Goal: Transaction & Acquisition: Obtain resource

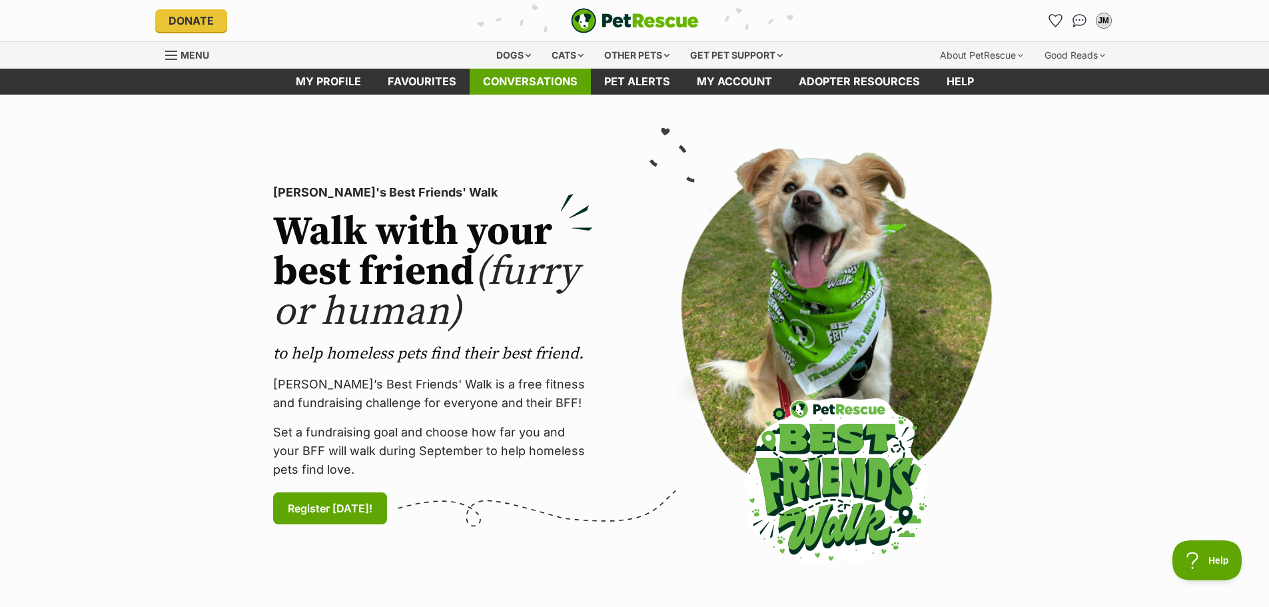
click at [567, 75] on link "Conversations" at bounding box center [530, 82] width 121 height 26
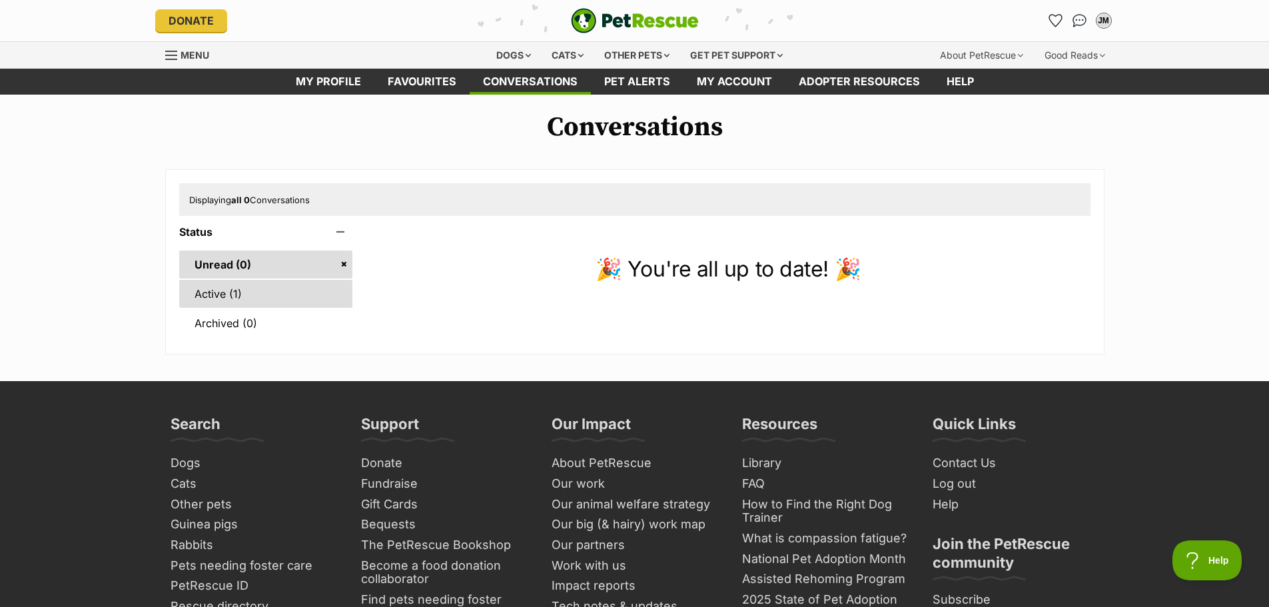
click at [304, 303] on link "Active (1)" at bounding box center [266, 294] width 174 height 28
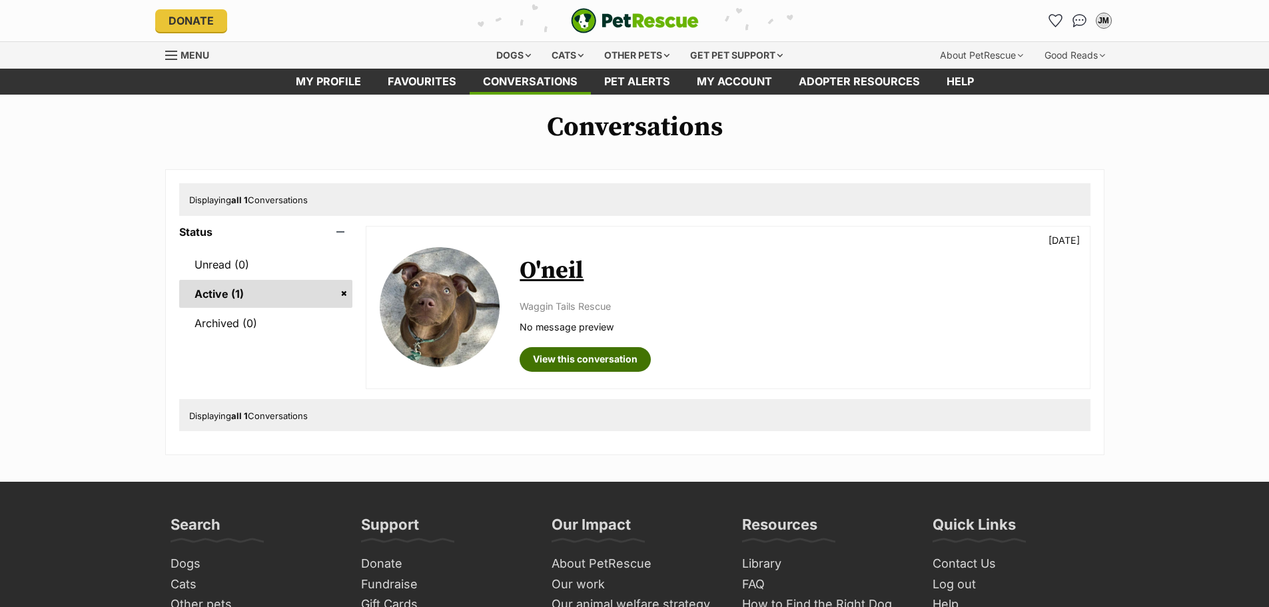
click at [556, 359] on link "View this conversation" at bounding box center [584, 359] width 131 height 24
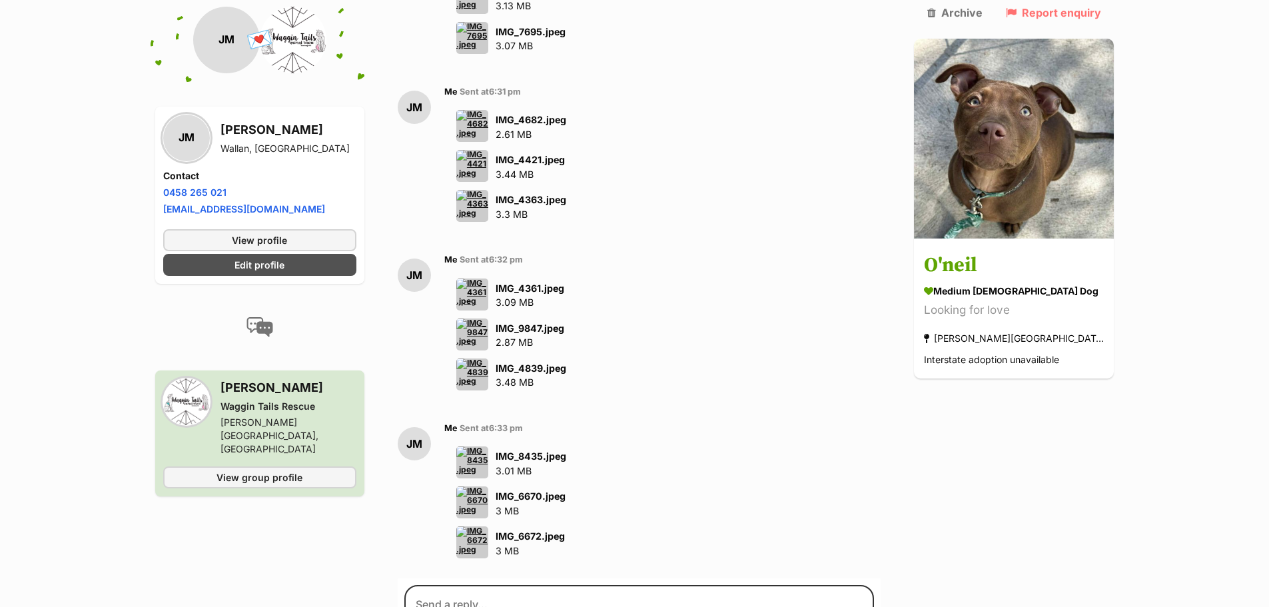
scroll to position [4547, 0]
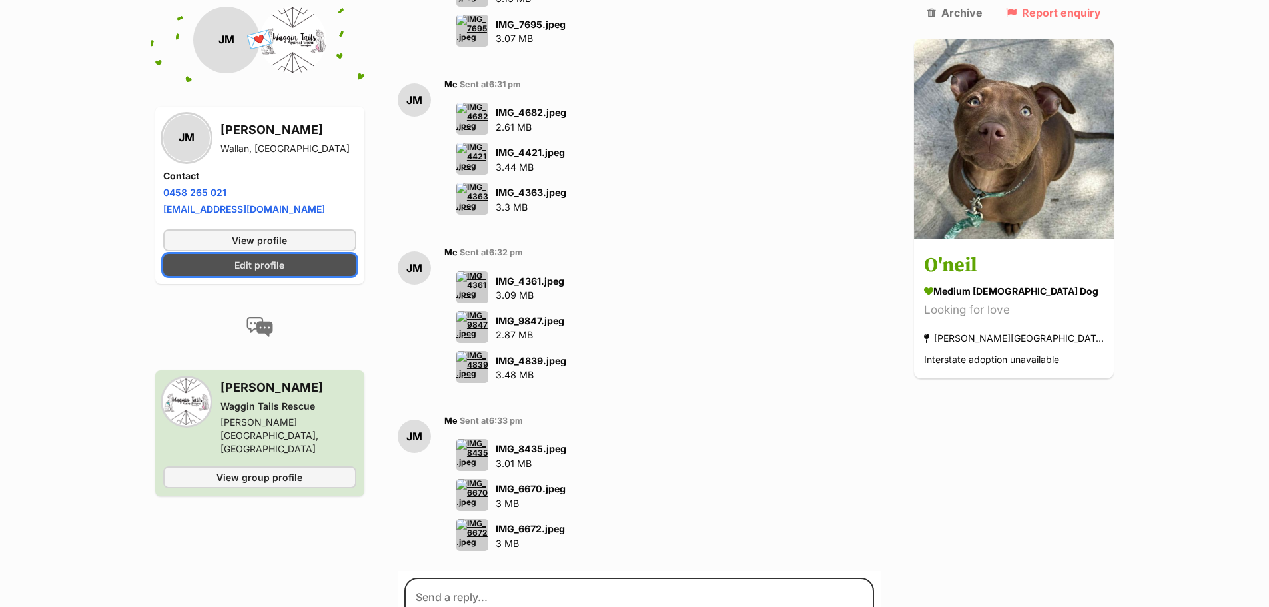
click at [264, 263] on span "Edit profile" at bounding box center [259, 265] width 50 height 14
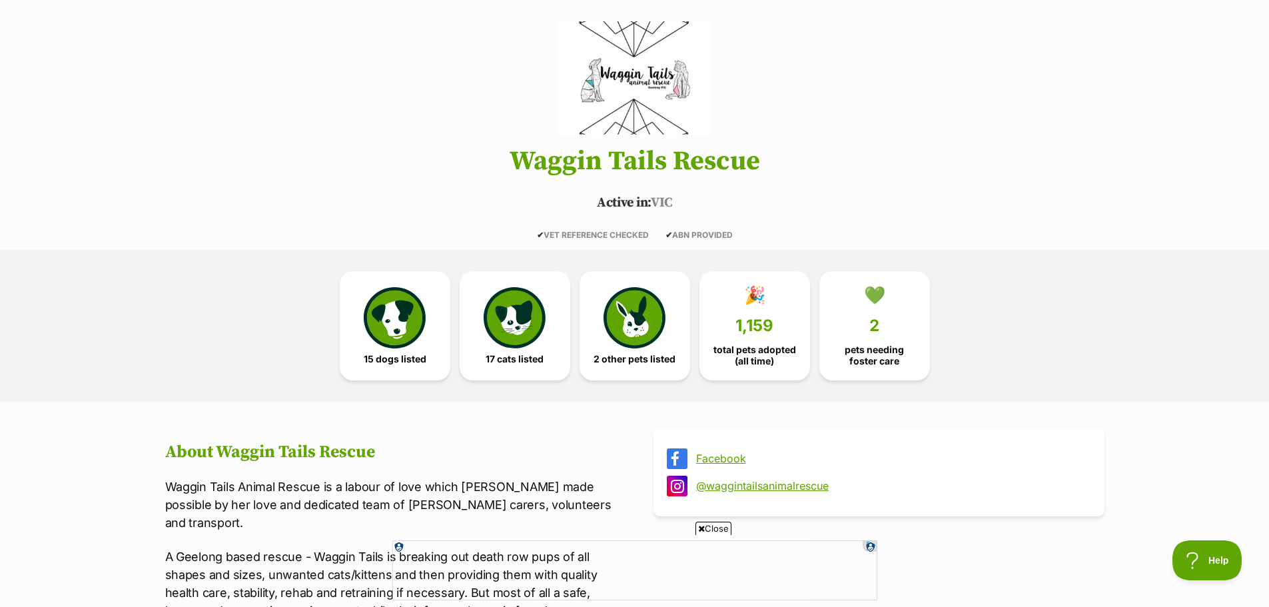
scroll to position [67, 0]
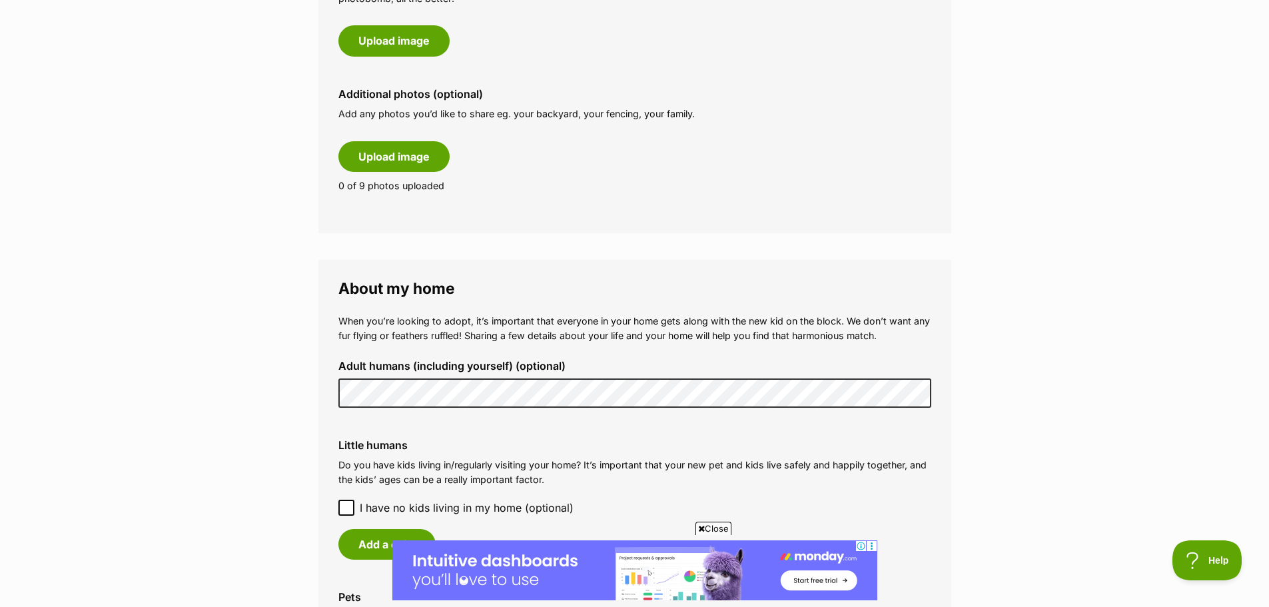
scroll to position [799, 0]
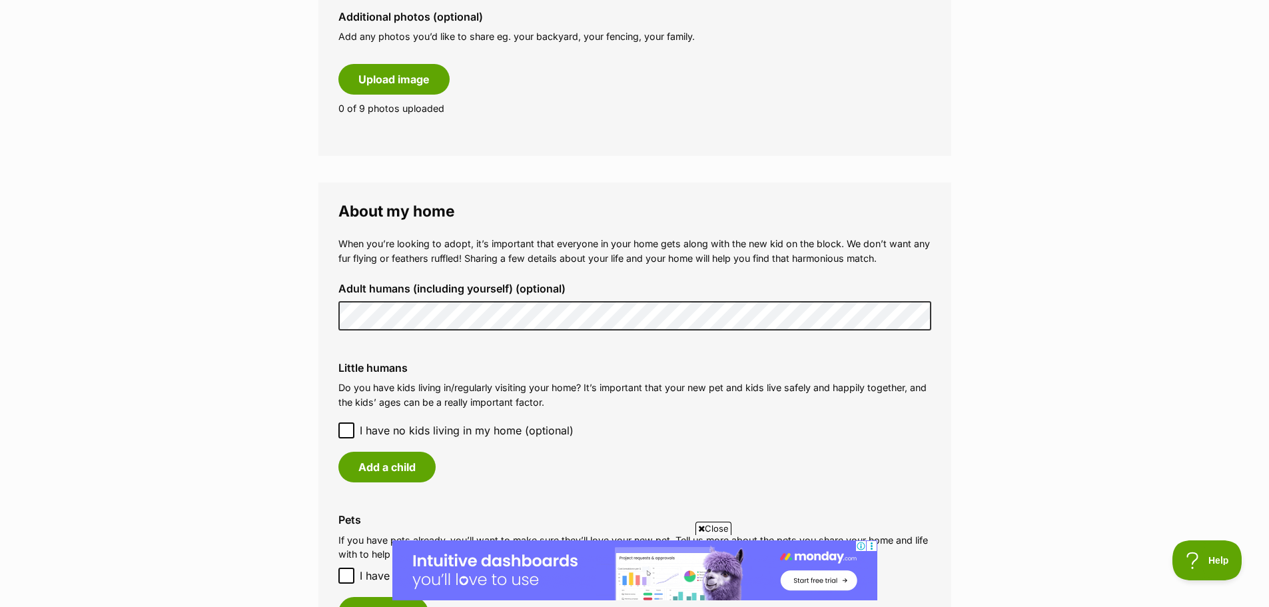
click at [260, 335] on main "My adopter profile Why do I need an adopter profile? Your adopter profile will …" at bounding box center [634, 230] width 1269 height 1871
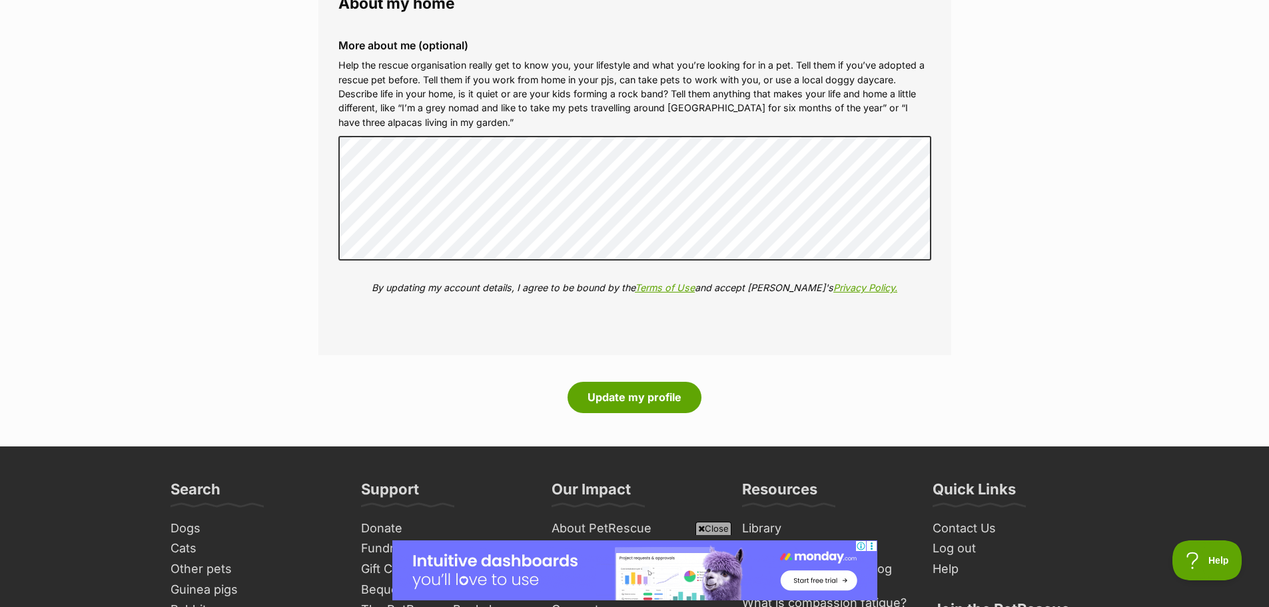
scroll to position [1532, 0]
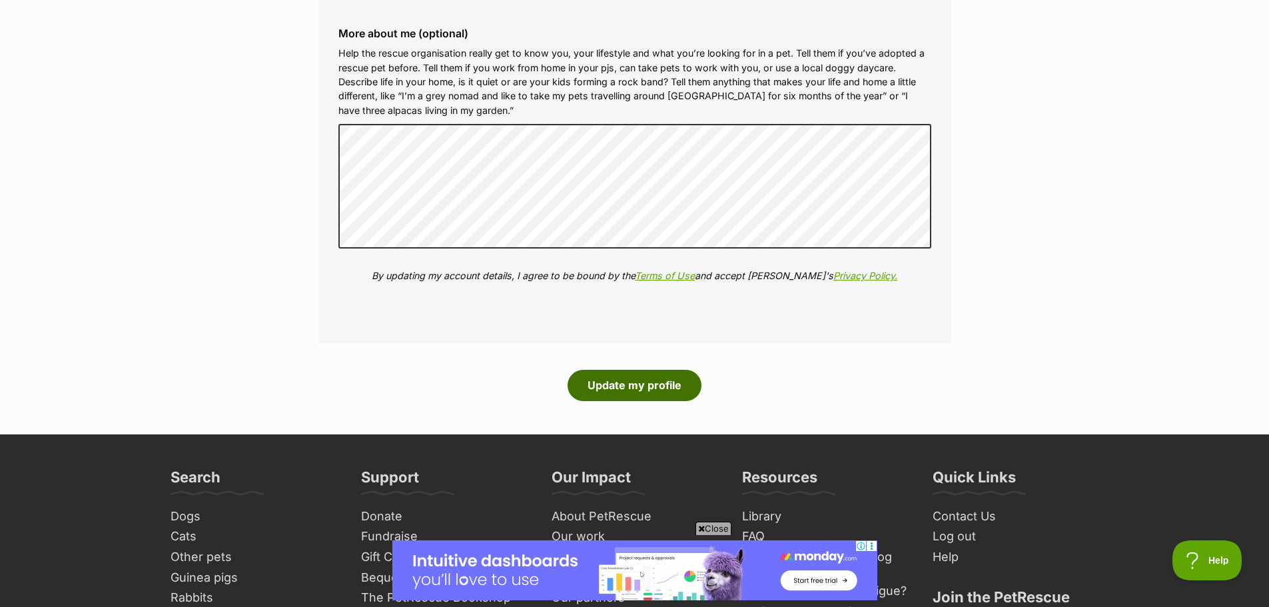
click at [603, 385] on button "Update my profile" at bounding box center [634, 385] width 134 height 31
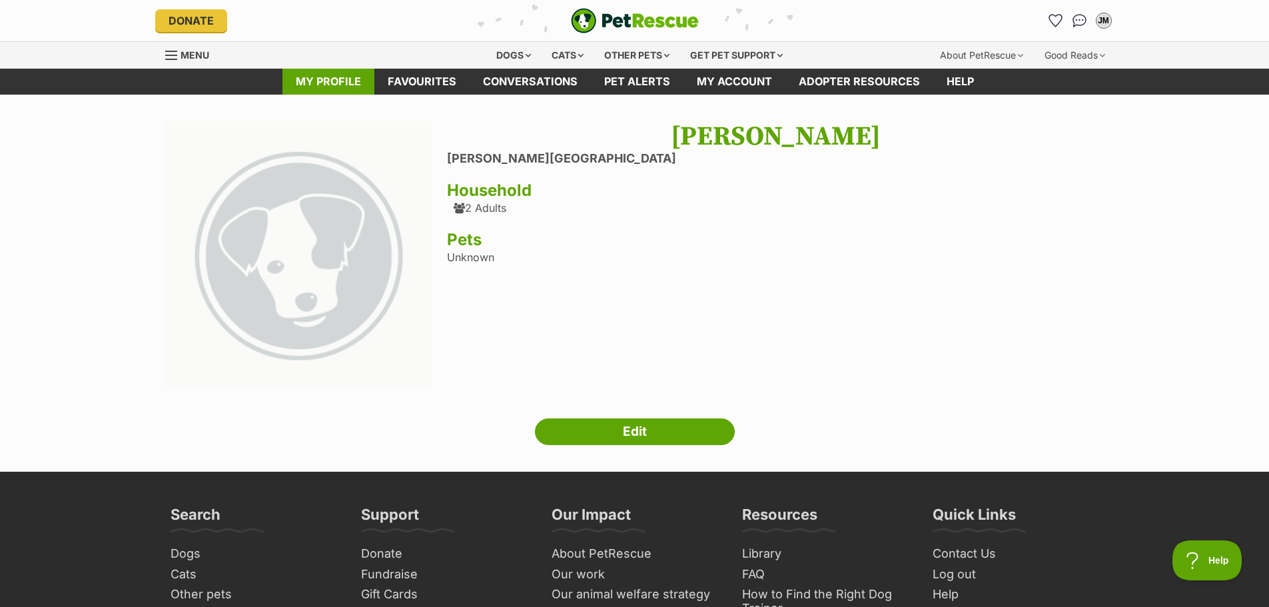
click at [336, 83] on link "My profile" at bounding box center [328, 82] width 92 height 26
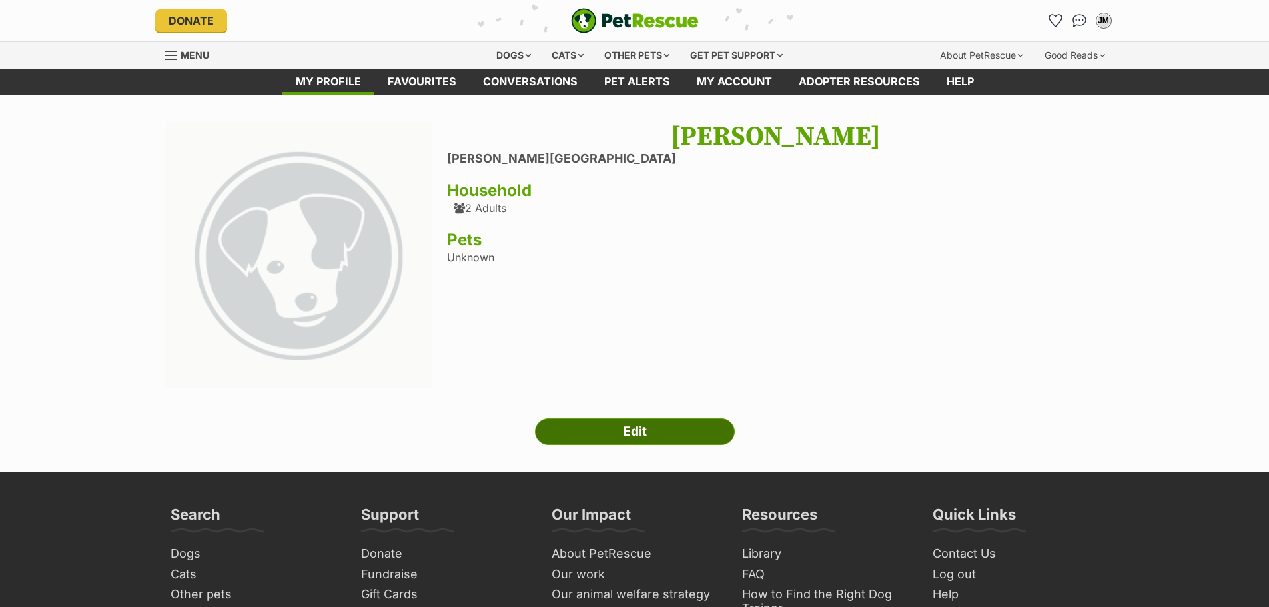
click at [554, 432] on link "Edit" at bounding box center [635, 431] width 200 height 27
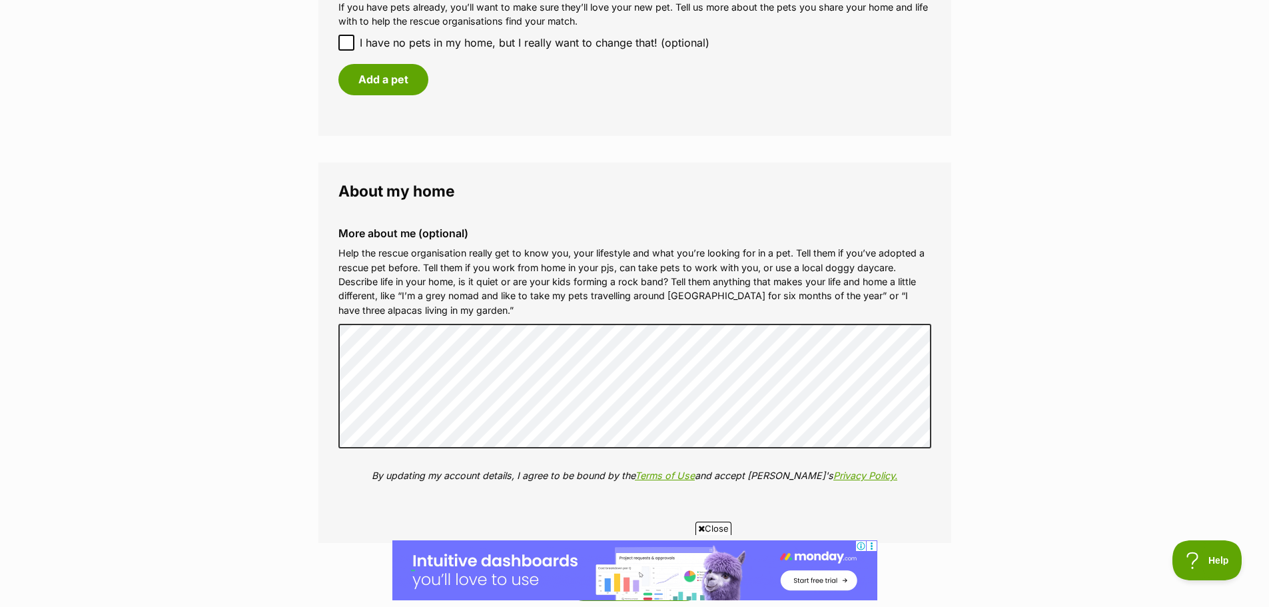
scroll to position [1598, 0]
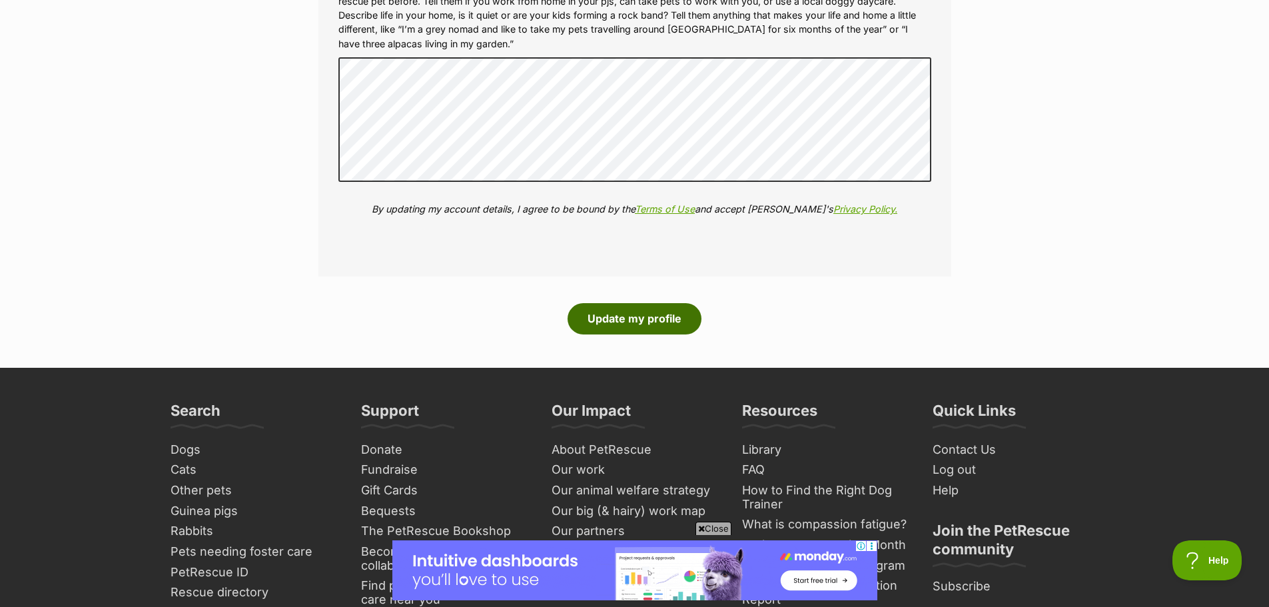
click at [621, 330] on button "Update my profile" at bounding box center [634, 318] width 134 height 31
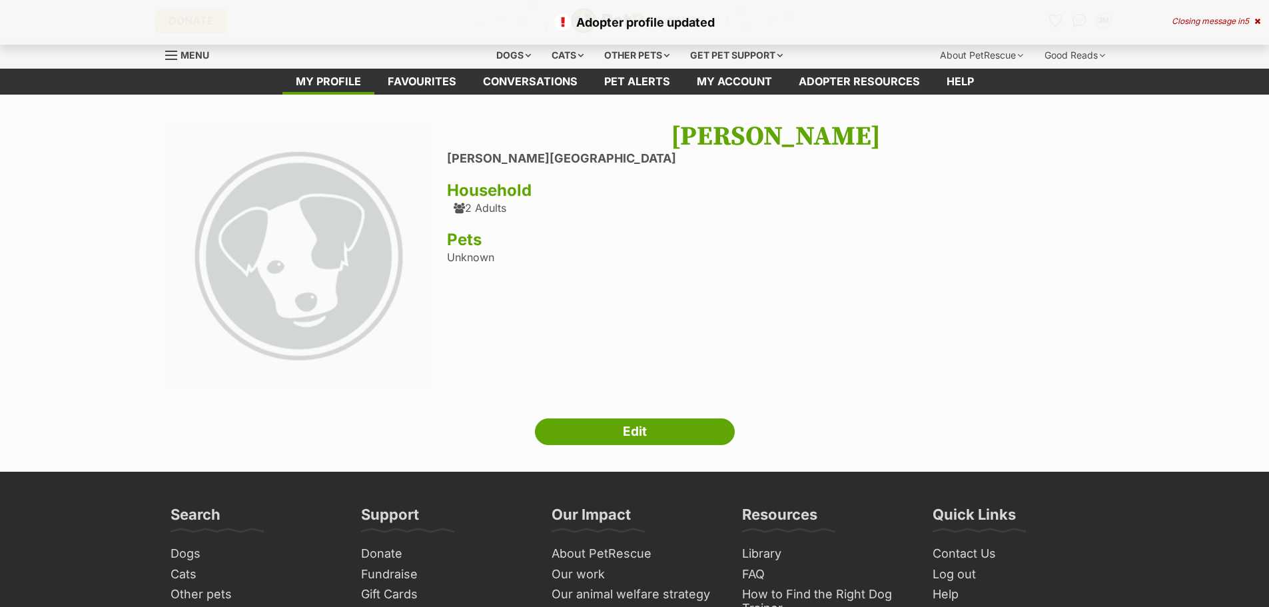
click at [176, 55] on span "Menu" at bounding box center [171, 55] width 12 height 1
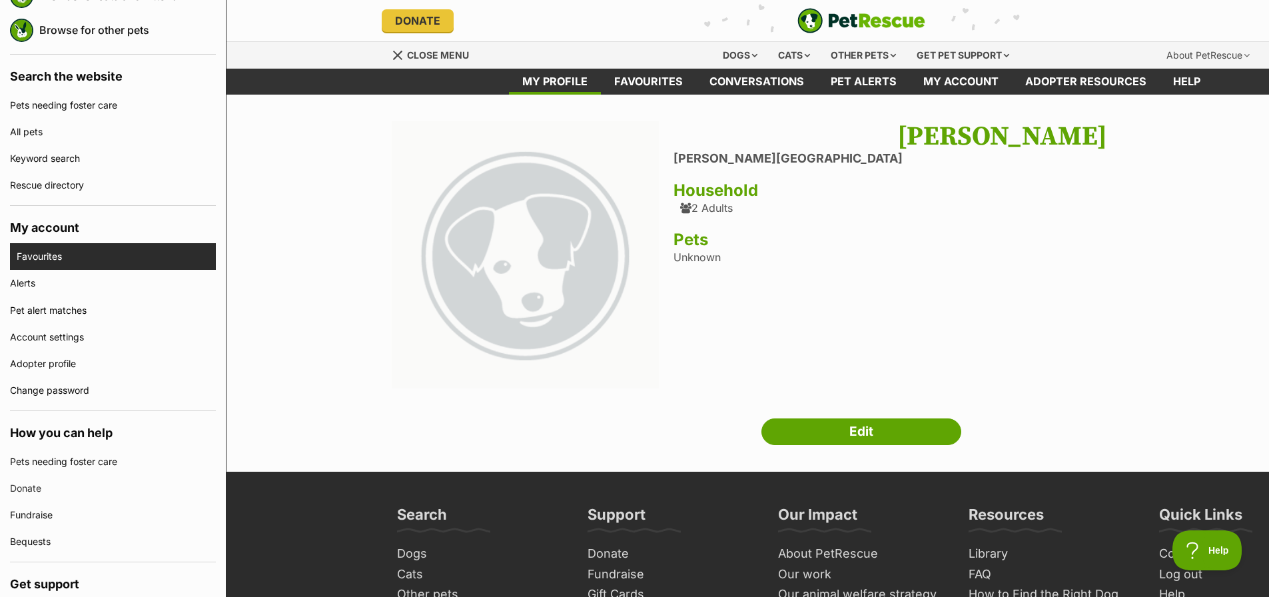
scroll to position [215, 0]
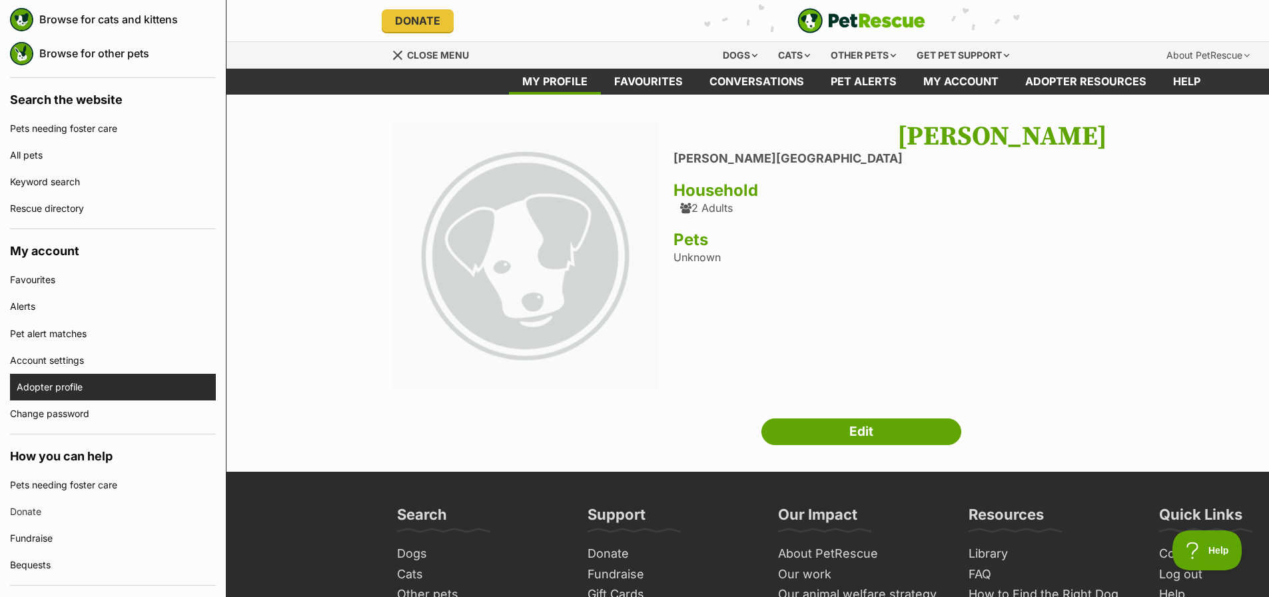
click at [57, 384] on link "Adopter profile" at bounding box center [116, 387] width 199 height 27
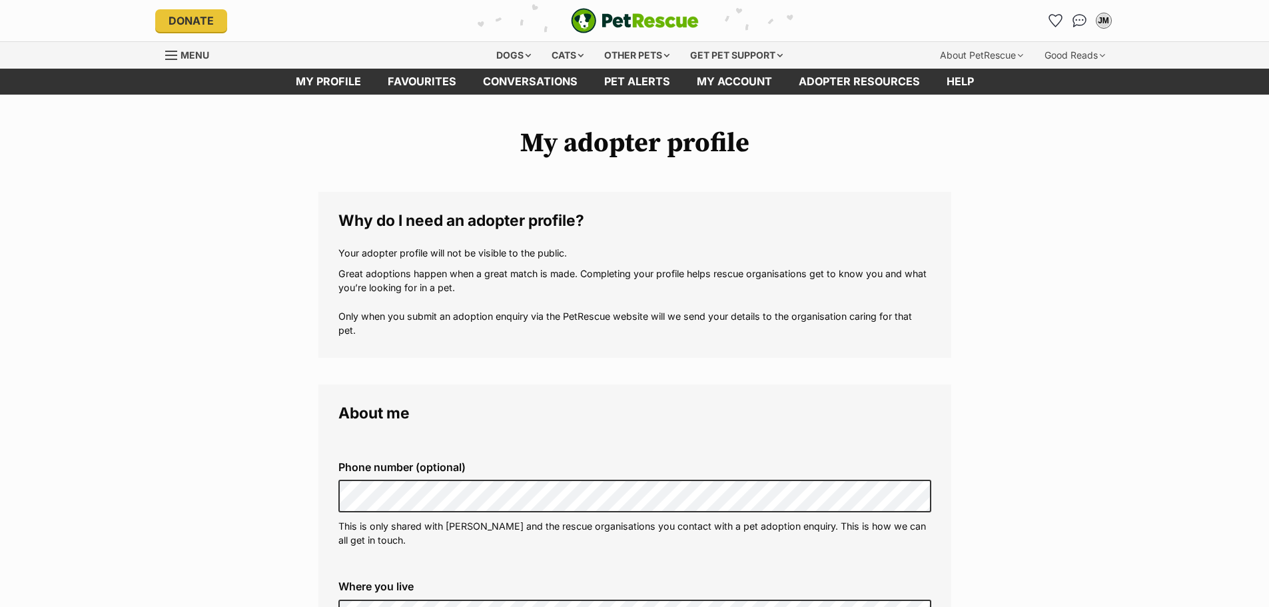
click at [171, 53] on div "Menu" at bounding box center [171, 55] width 13 height 11
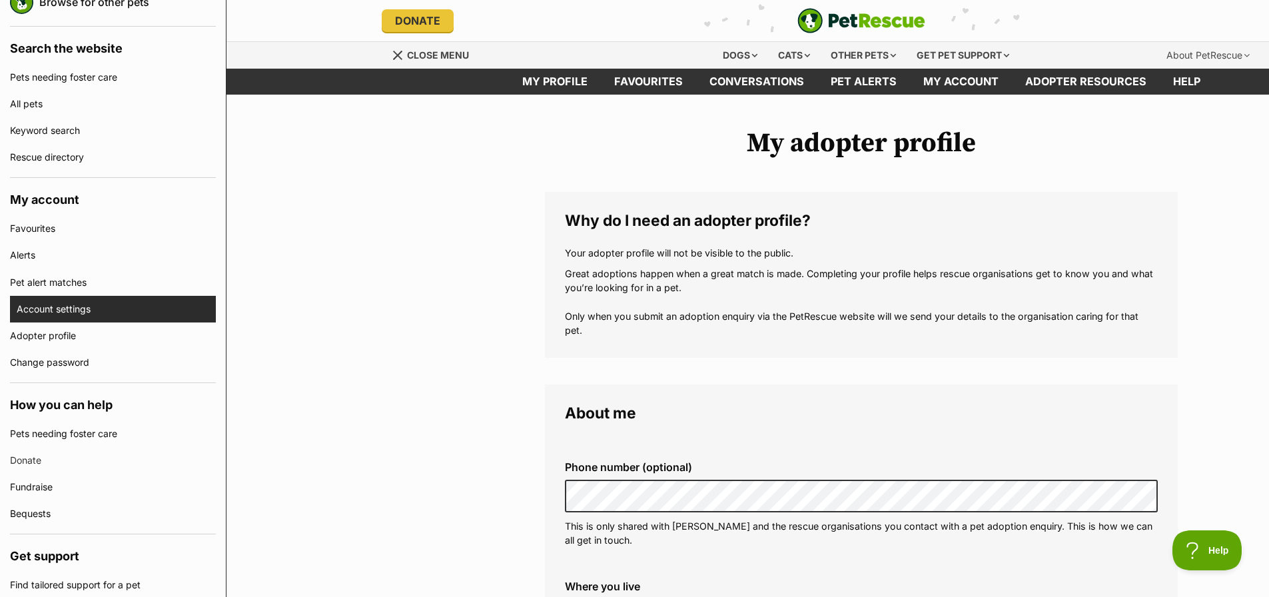
click at [69, 304] on link "Account settings" at bounding box center [116, 309] width 199 height 27
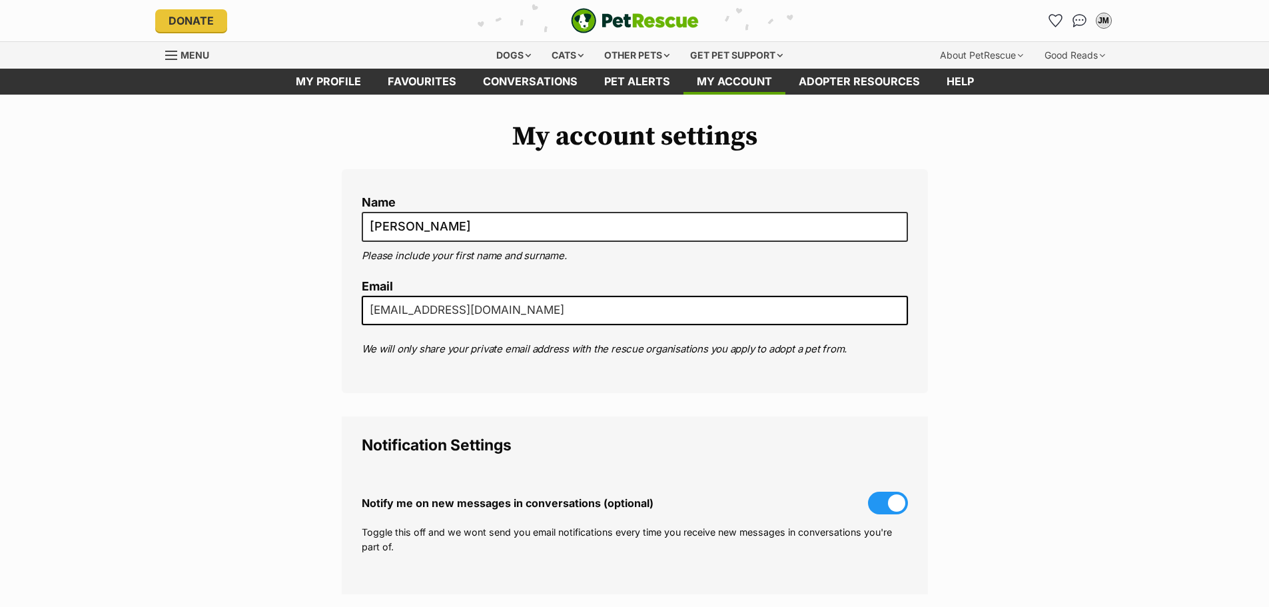
drag, startPoint x: 616, startPoint y: 314, endPoint x: 156, endPoint y: 332, distance: 460.6
click at [156, 332] on div "My account settings Name Jessica Mifsud Please include your first name and surn…" at bounding box center [634, 514] width 1269 height 787
type input "jessica.mifsud@outlook.com"
drag, startPoint x: 380, startPoint y: 308, endPoint x: 593, endPoint y: 324, distance: 213.7
click at [591, 317] on input "jessica.mifsud@outlook.com" at bounding box center [635, 310] width 546 height 29
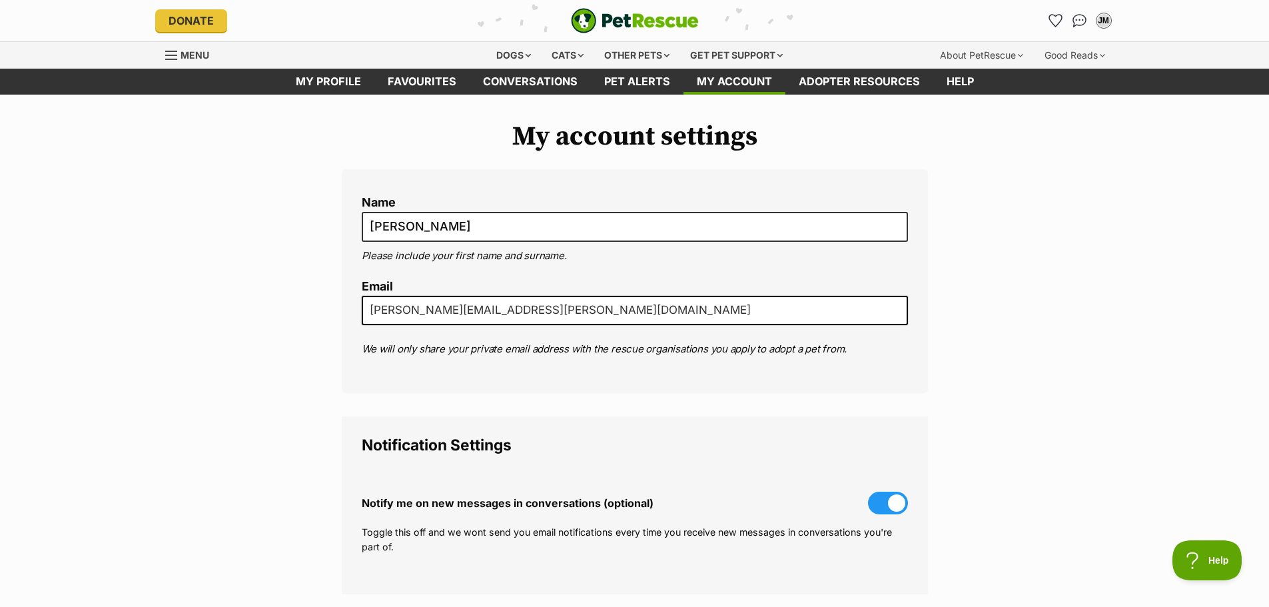
click at [574, 387] on div "Name Jessica Mifsud Please include your first name and surname. Email jessica.m…" at bounding box center [635, 281] width 586 height 224
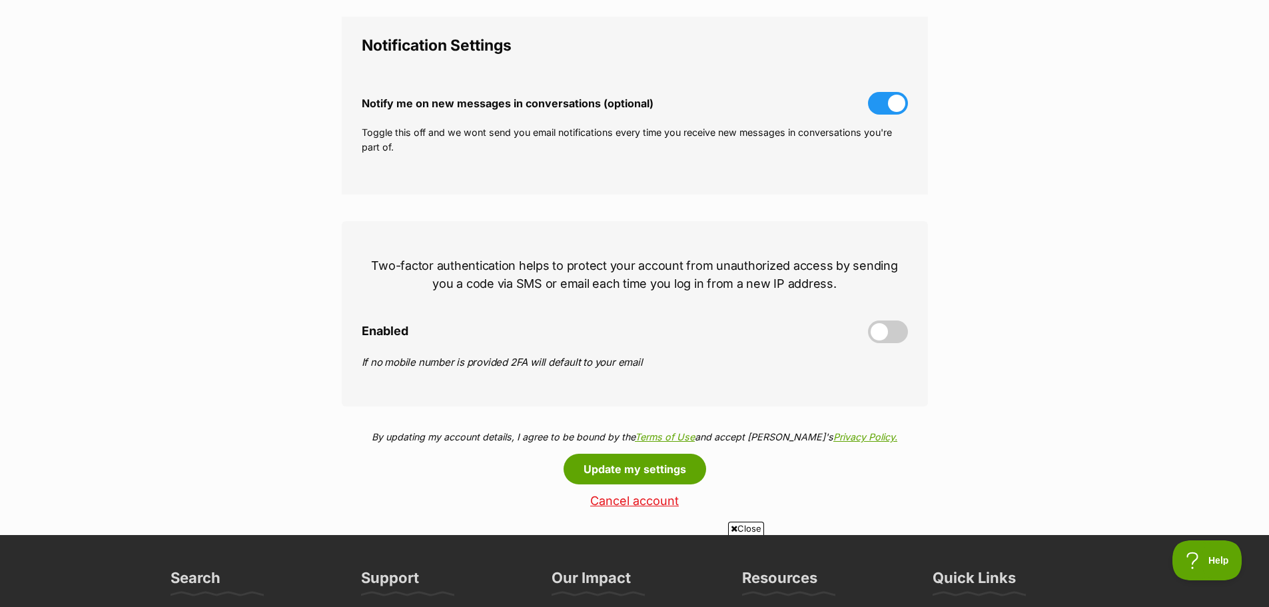
scroll to position [466, 0]
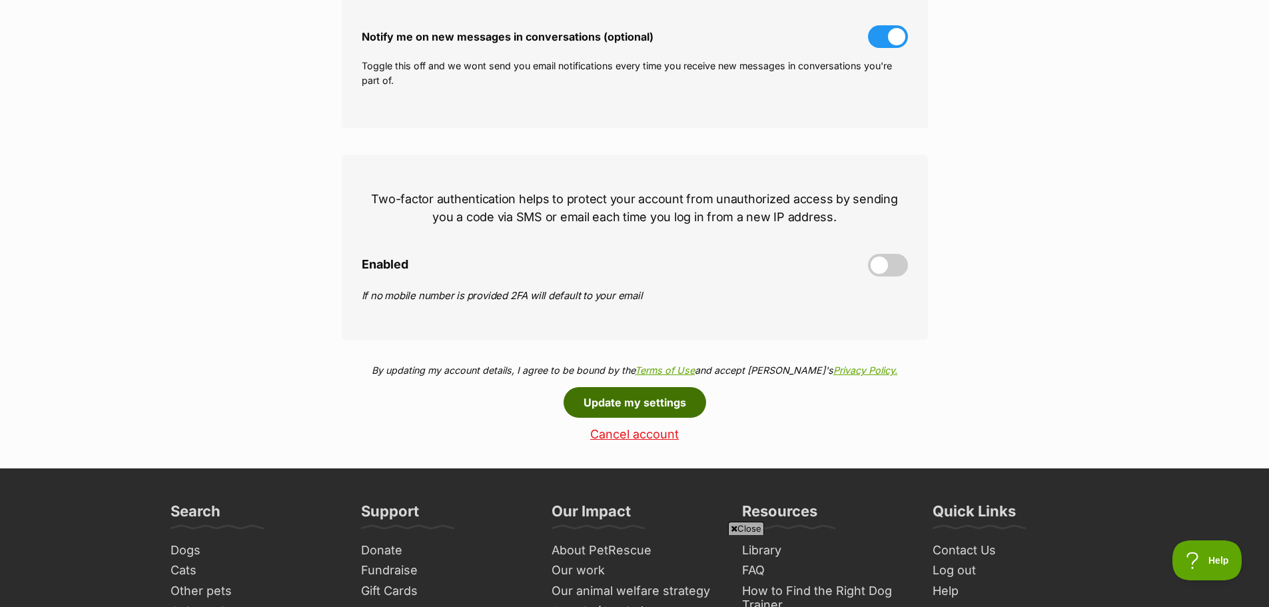
click at [617, 400] on button "Update my settings" at bounding box center [634, 402] width 143 height 31
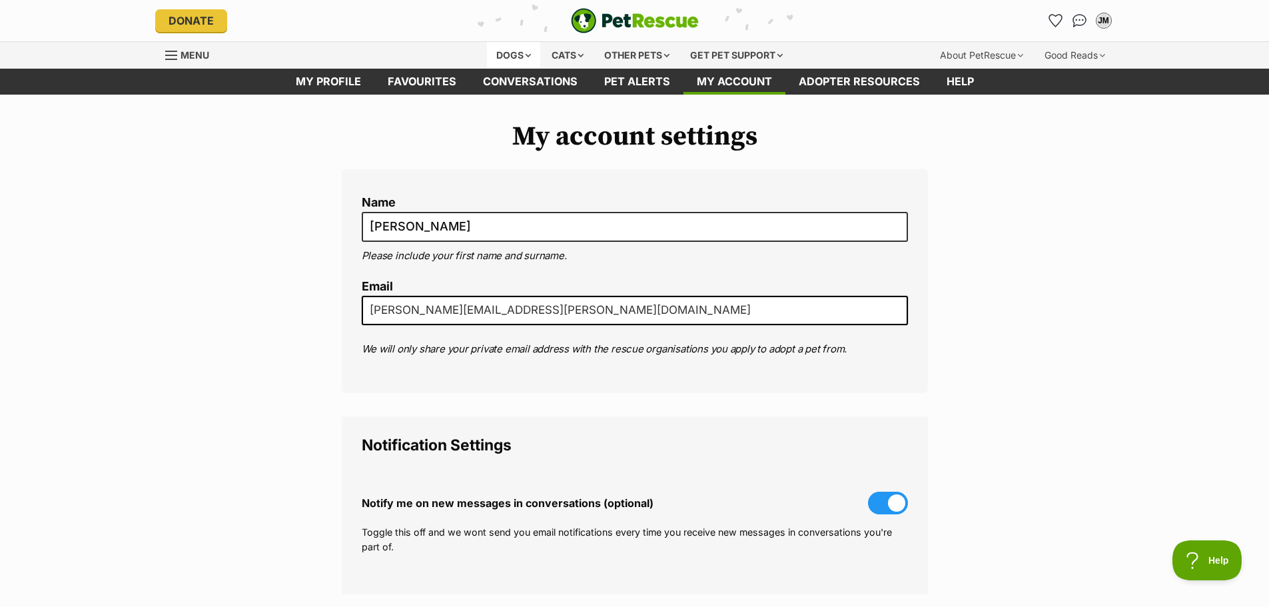
click at [511, 51] on div "Dogs" at bounding box center [513, 55] width 53 height 27
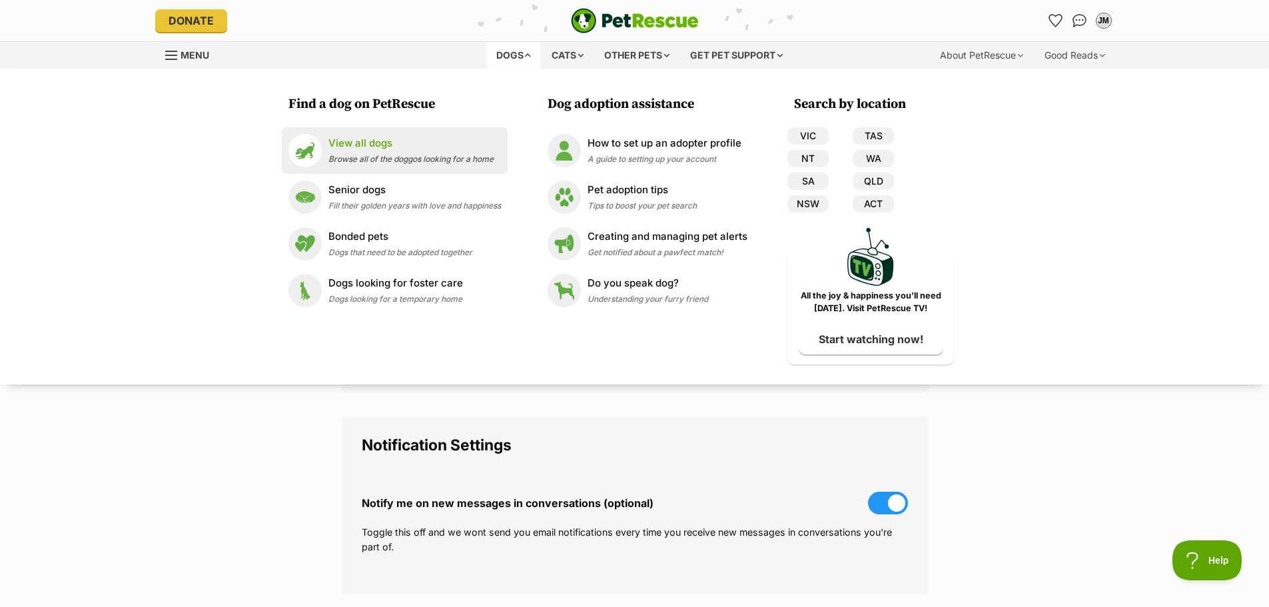
click at [432, 147] on p "View all dogs" at bounding box center [410, 143] width 165 height 15
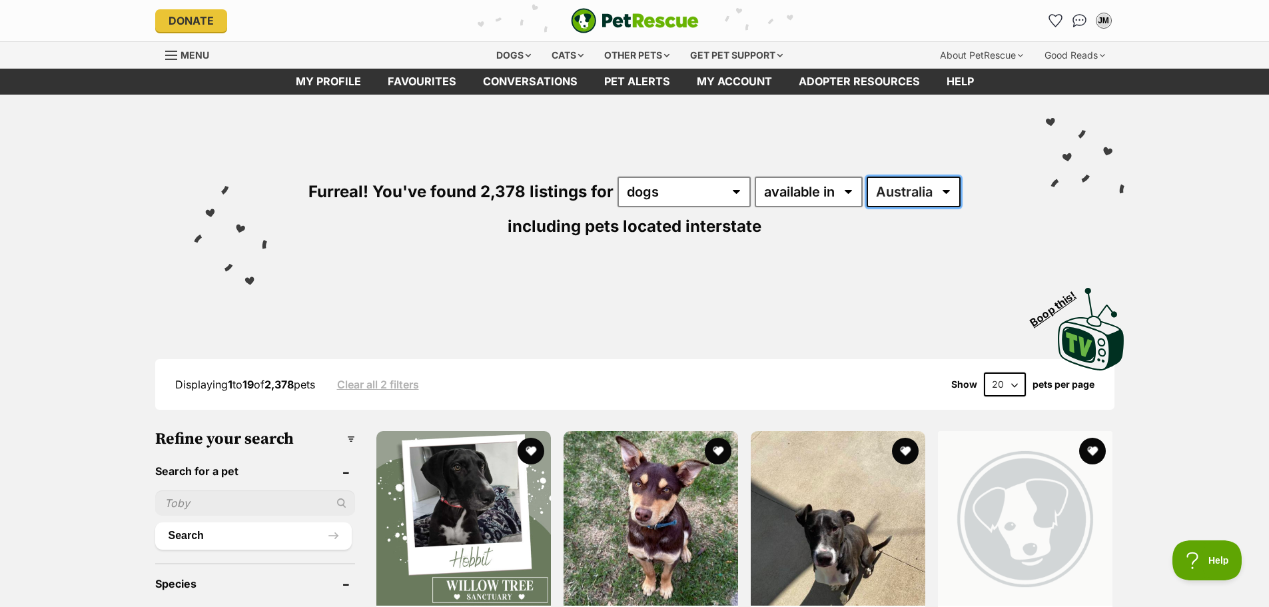
click at [896, 184] on select "Australia ACT NSW NT QLD SA TAS VIC WA" at bounding box center [913, 191] width 94 height 31
select select "VIC"
click at [866, 176] on select "Australia ACT NSW NT QLD SA TAS VIC WA" at bounding box center [913, 191] width 94 height 31
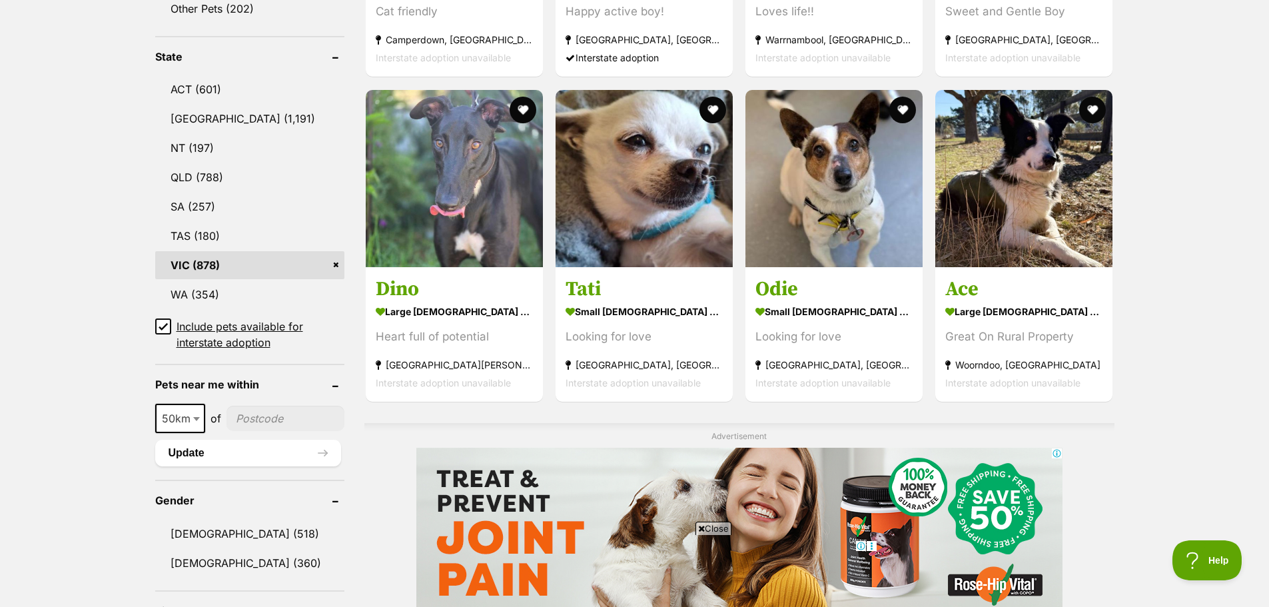
click at [165, 328] on icon at bounding box center [163, 326] width 9 height 9
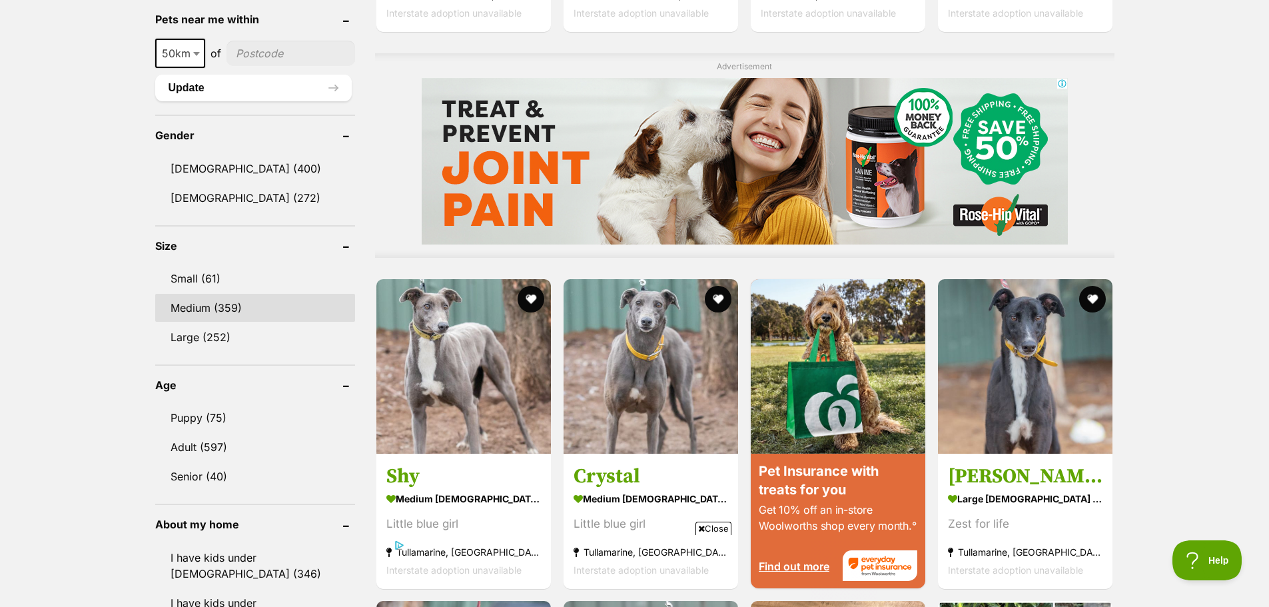
click at [218, 312] on link "Medium (359)" at bounding box center [255, 308] width 200 height 28
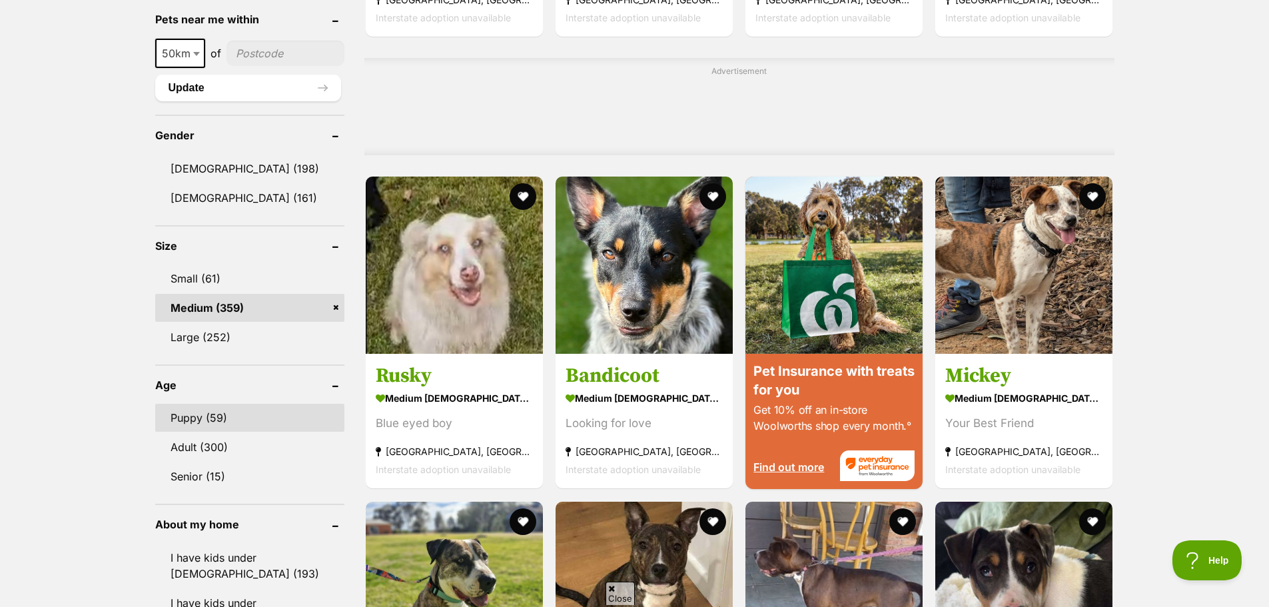
click at [196, 432] on link "Puppy (59)" at bounding box center [250, 418] width 190 height 28
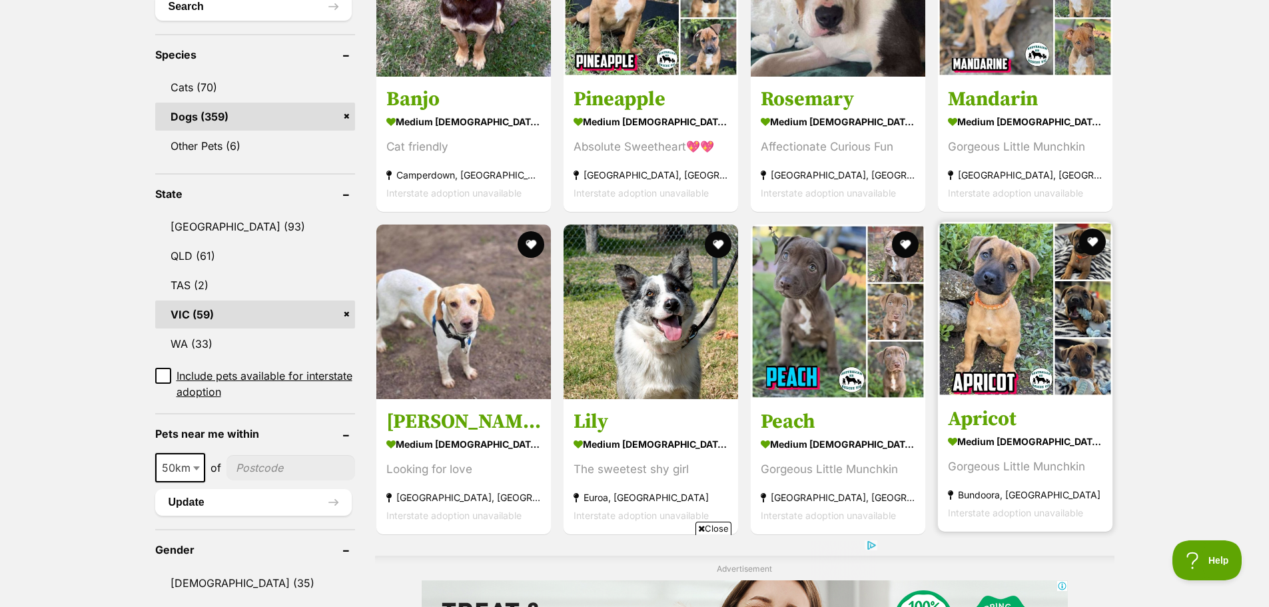
drag, startPoint x: 885, startPoint y: 442, endPoint x: 1020, endPoint y: 456, distance: 135.9
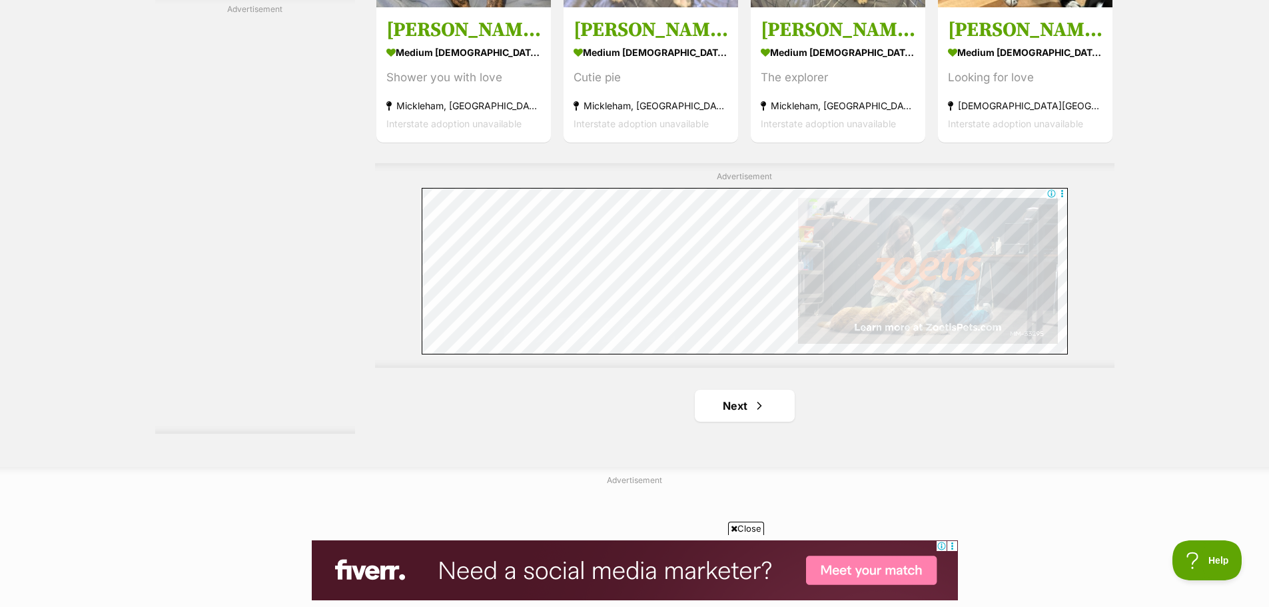
scroll to position [2531, 0]
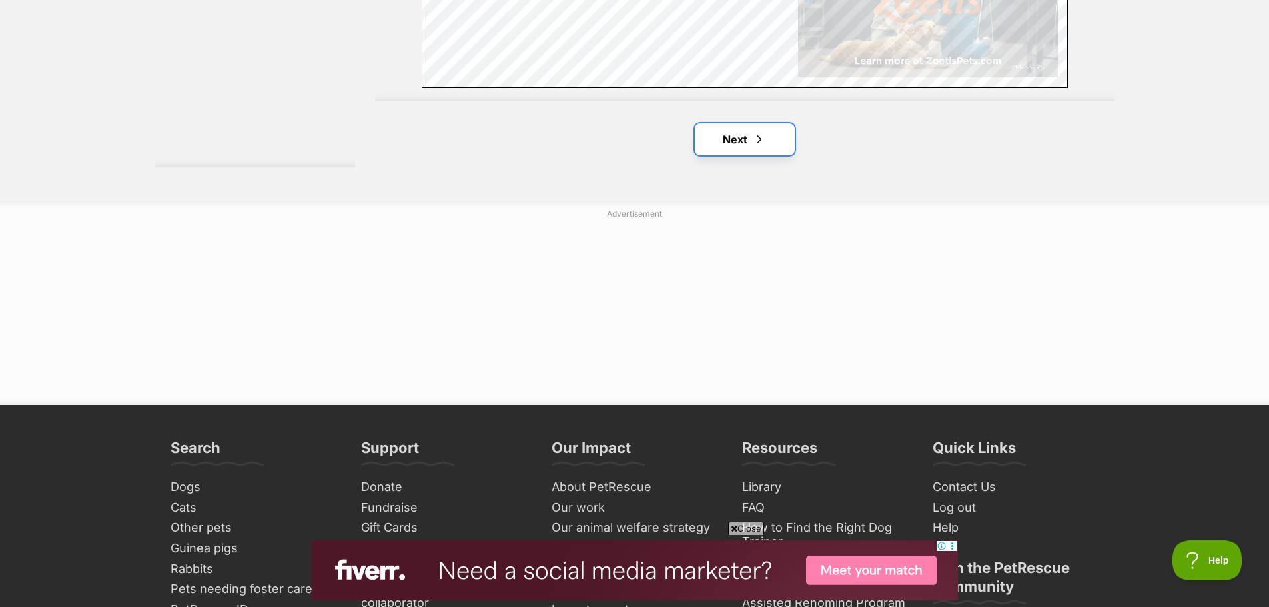
click at [731, 138] on link "Next" at bounding box center [745, 139] width 100 height 32
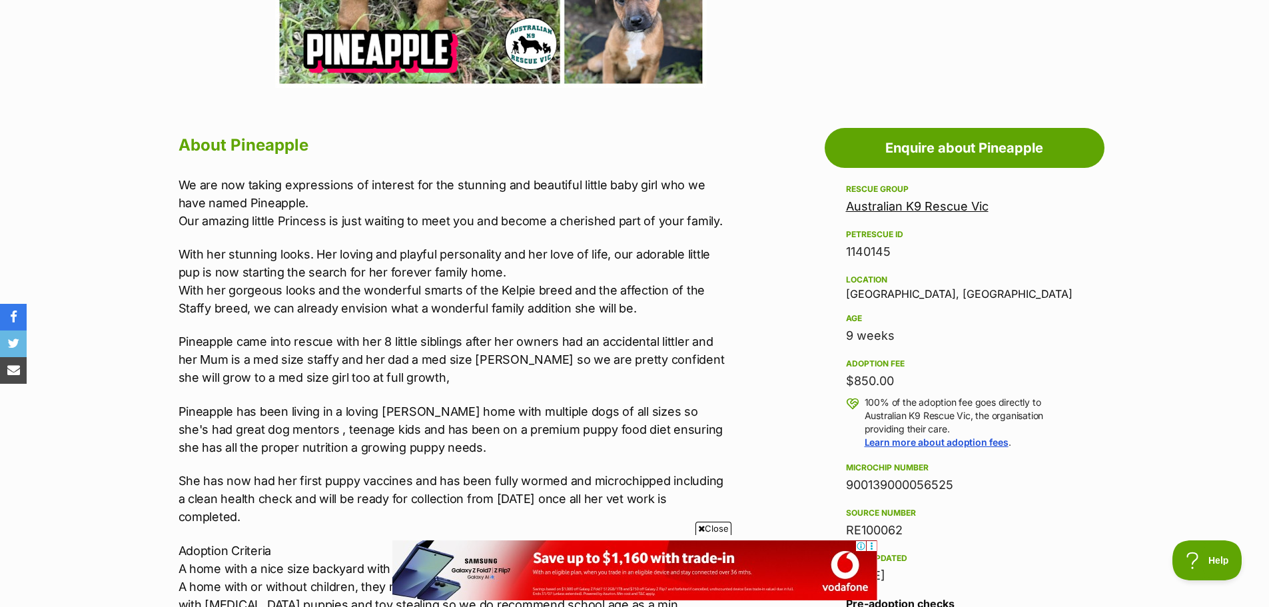
scroll to position [599, 0]
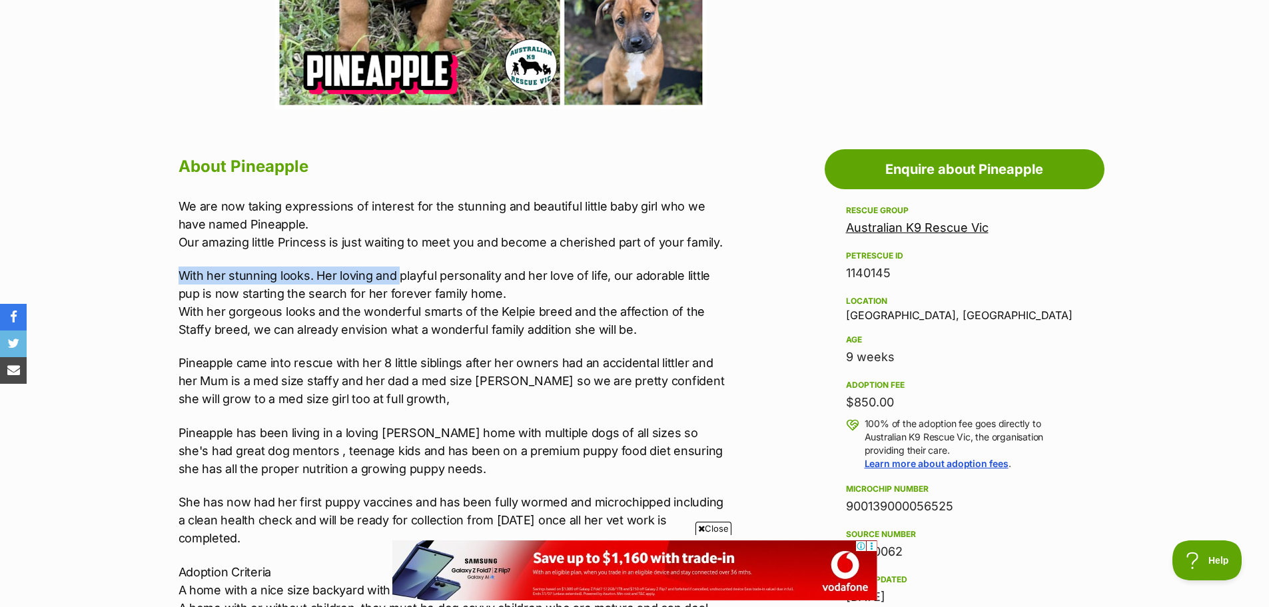
drag, startPoint x: 173, startPoint y: 274, endPoint x: 397, endPoint y: 280, distance: 223.9
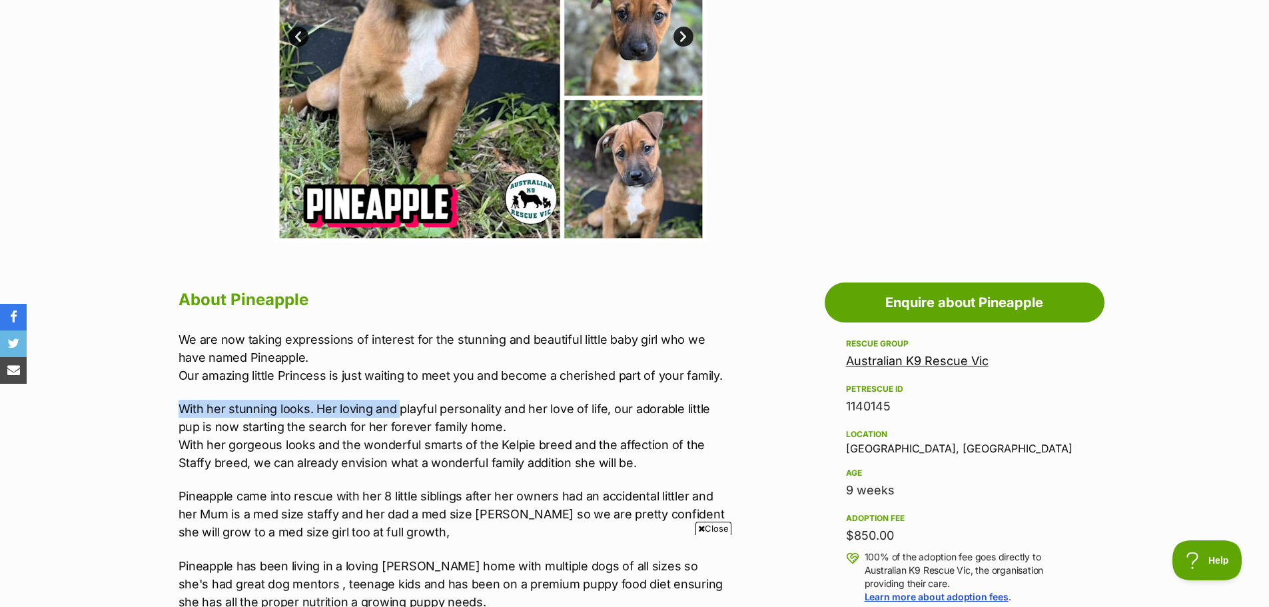
scroll to position [0, 0]
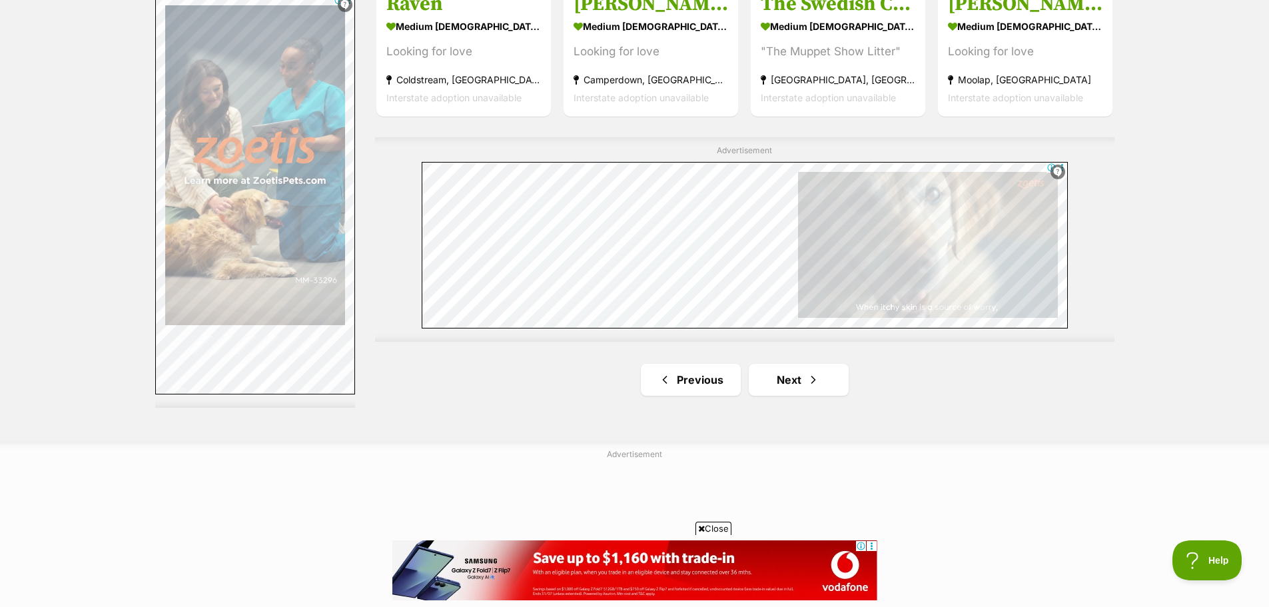
scroll to position [2531, 0]
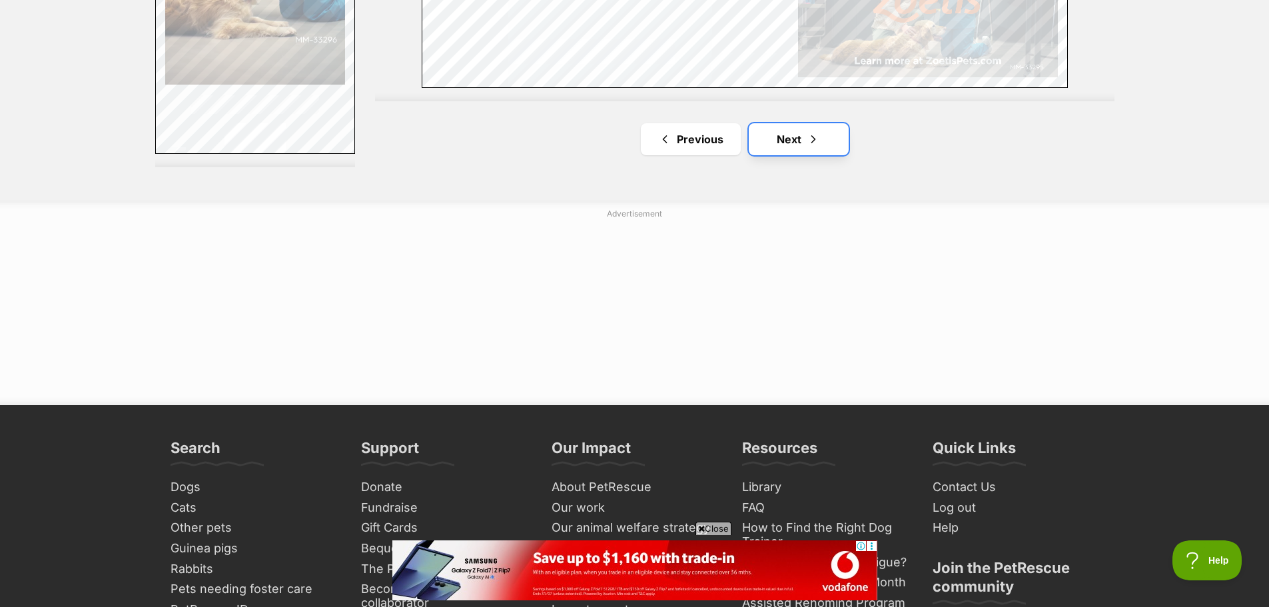
click at [804, 144] on link "Next" at bounding box center [799, 139] width 100 height 32
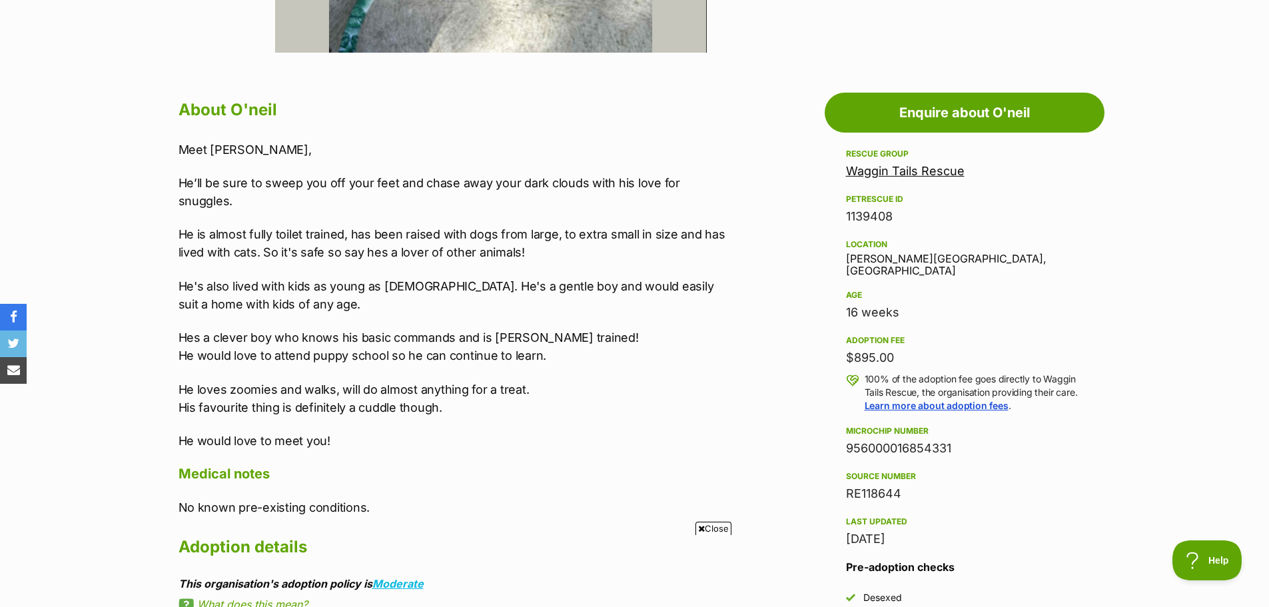
scroll to position [733, 0]
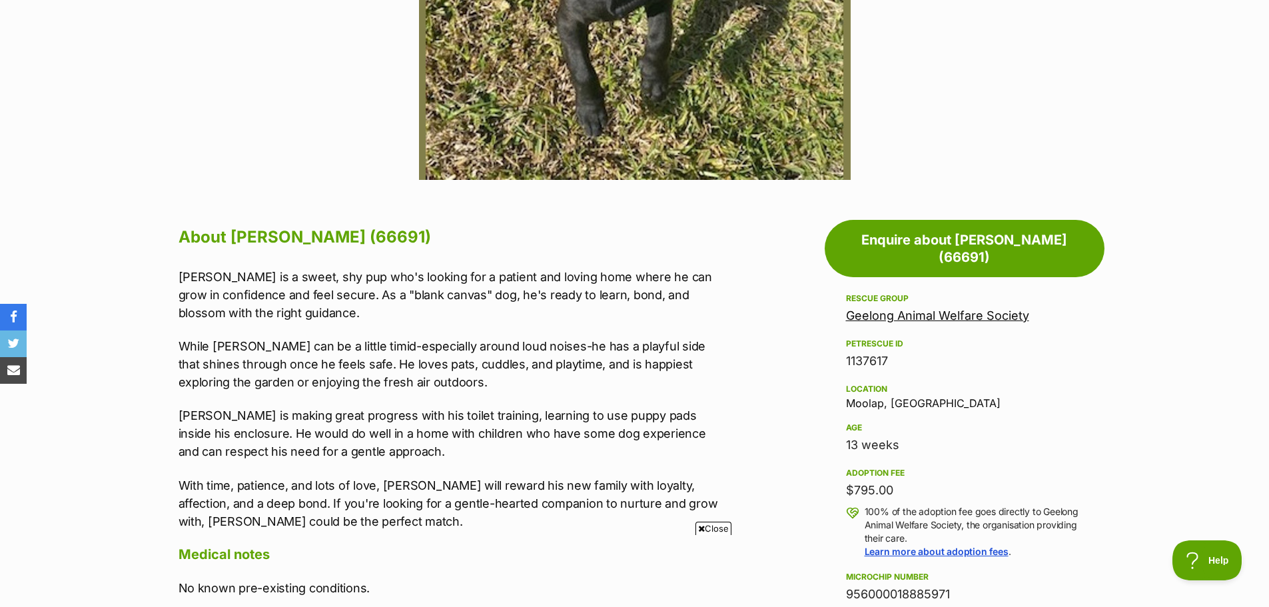
scroll to position [599, 0]
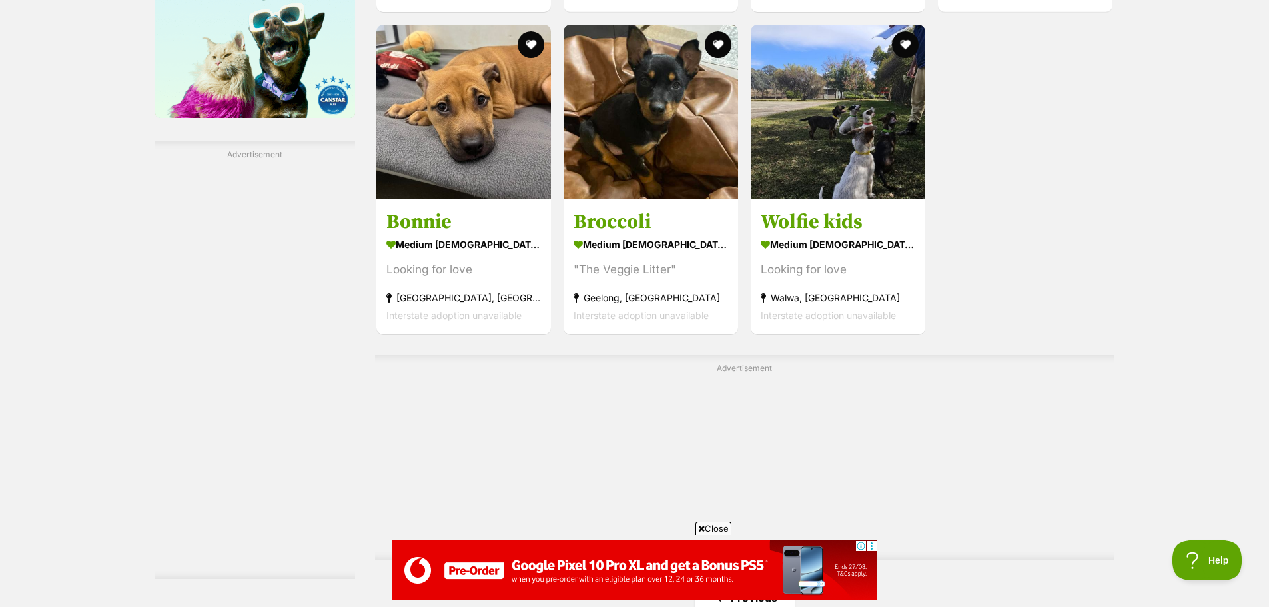
scroll to position [1865, 0]
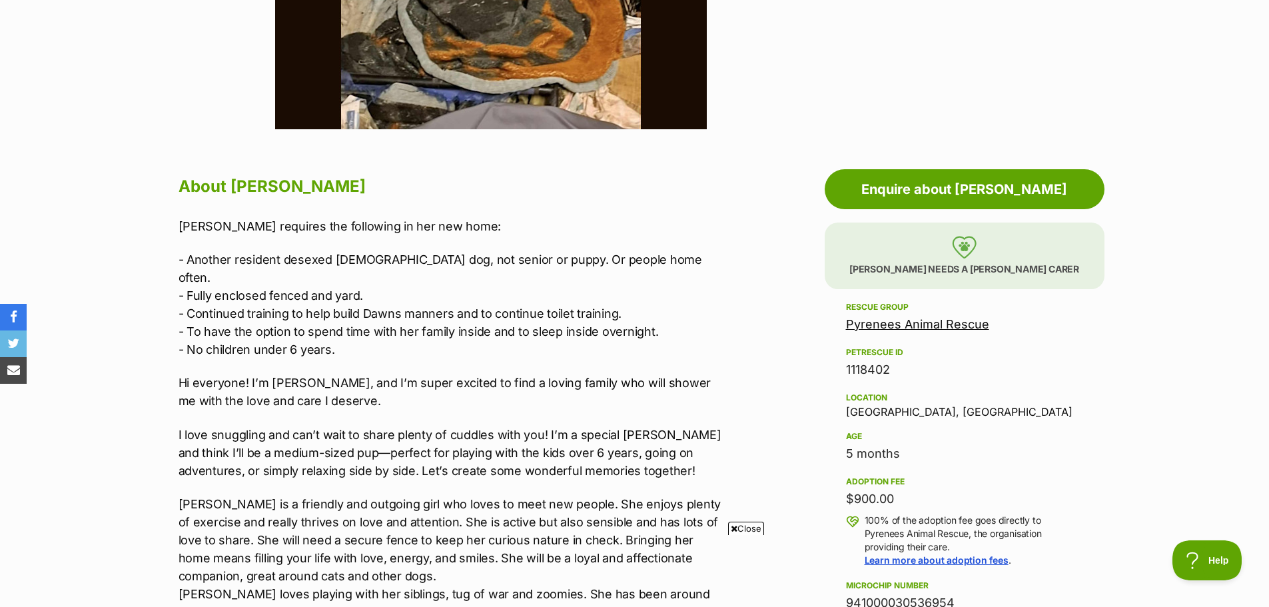
scroll to position [599, 0]
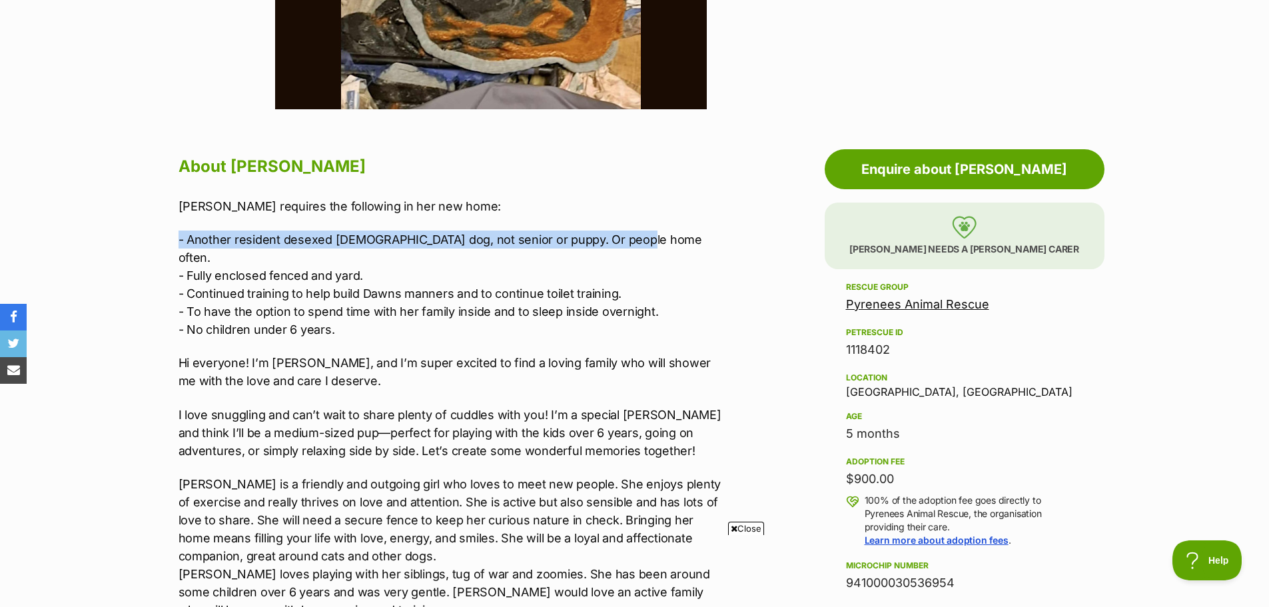
drag, startPoint x: 176, startPoint y: 240, endPoint x: 630, endPoint y: 245, distance: 453.6
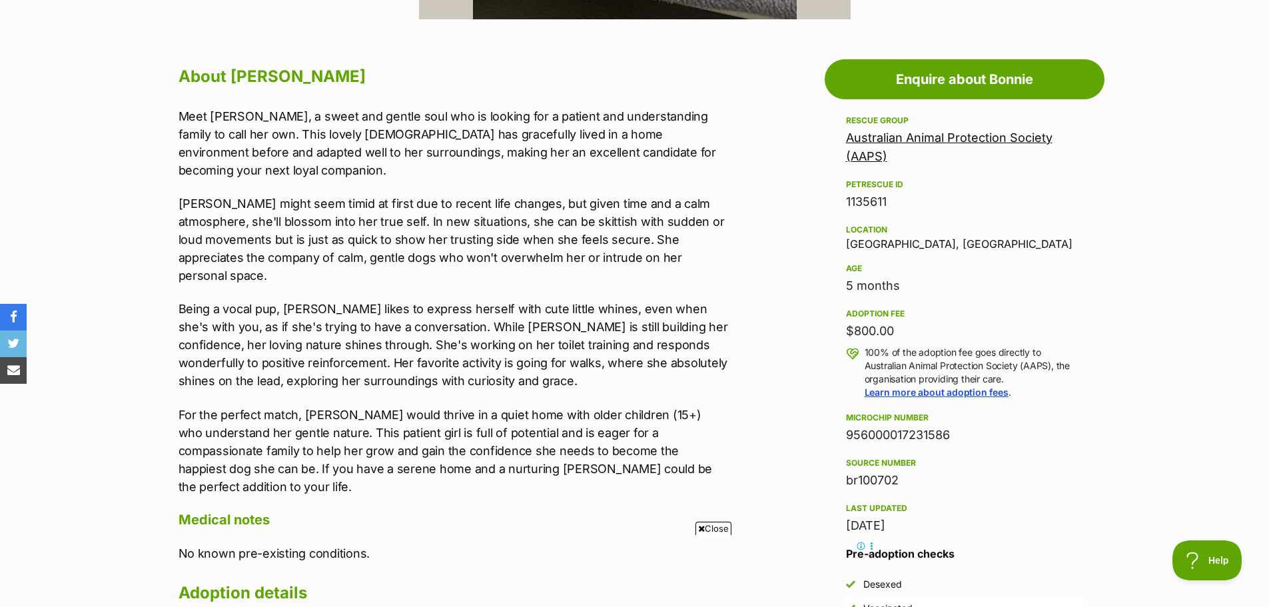
scroll to position [799, 0]
